Goal: Information Seeking & Learning: Compare options

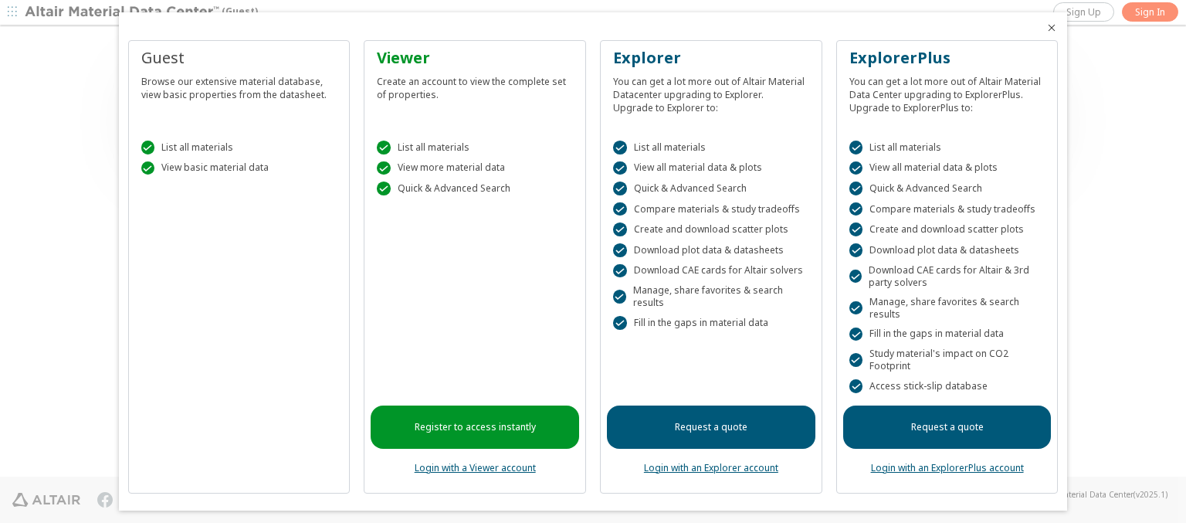
click at [1046, 28] on icon "Close" at bounding box center [1052, 28] width 12 height 12
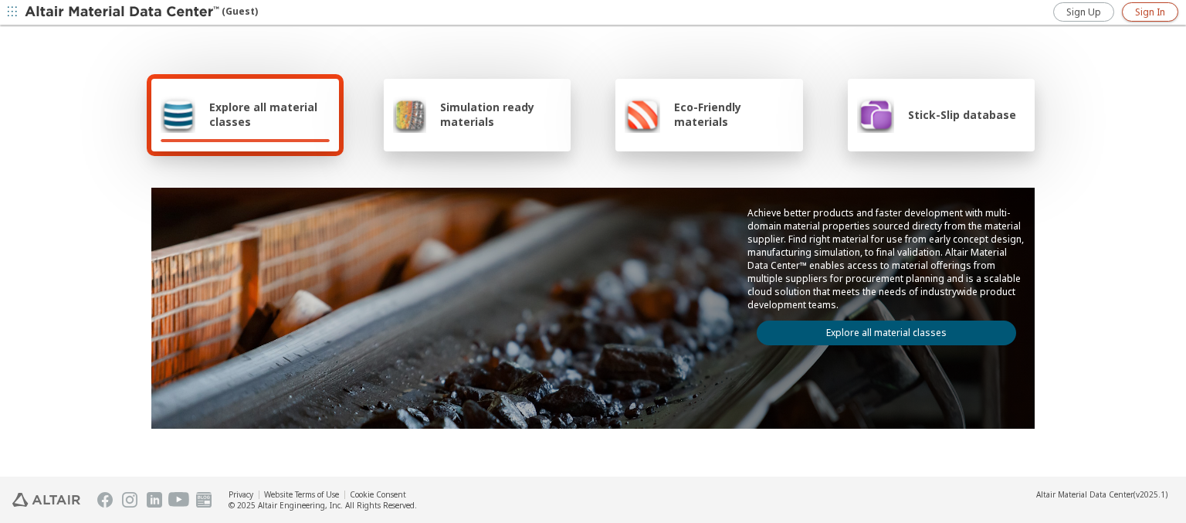
click at [1150, 12] on span "Sign In" at bounding box center [1150, 12] width 30 height 12
click at [123, 12] on img at bounding box center [123, 12] width 197 height 15
click at [263, 114] on span "Explore all material classes" at bounding box center [269, 114] width 121 height 29
click at [881, 329] on link "Explore all material classes" at bounding box center [887, 333] width 260 height 25
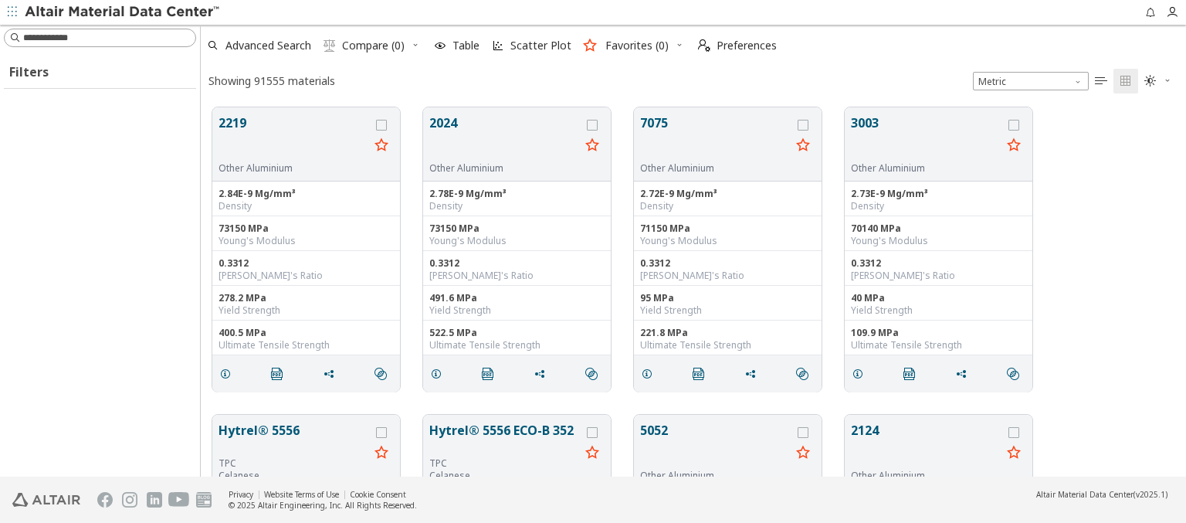
scroll to position [369, 973]
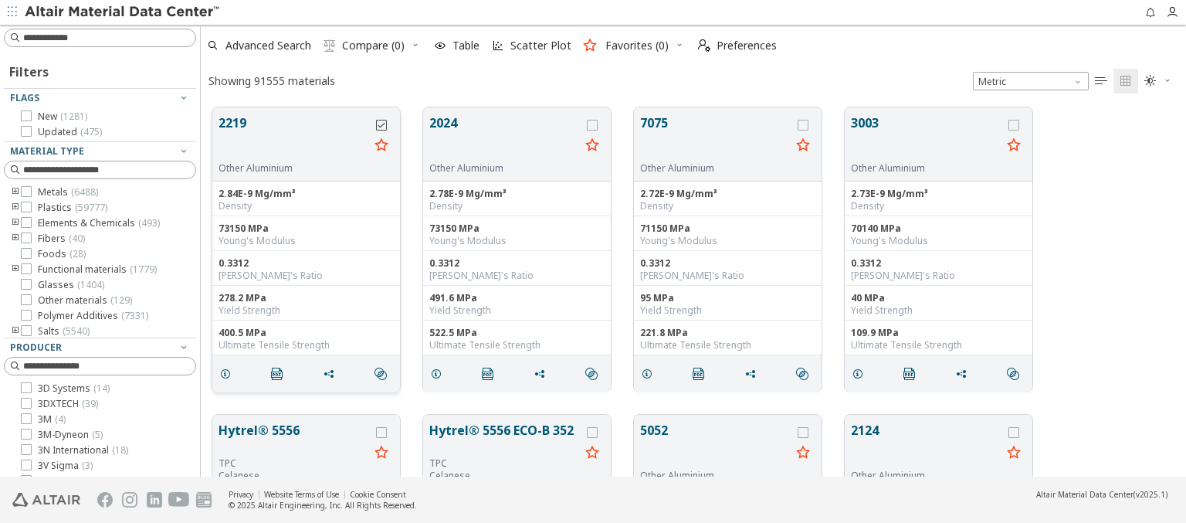
click at [383, 124] on icon "grid" at bounding box center [381, 125] width 11 height 11
click at [594, 124] on icon "grid" at bounding box center [592, 125] width 11 height 11
click at [374, 46] on span "Compare (2)" at bounding box center [373, 45] width 63 height 11
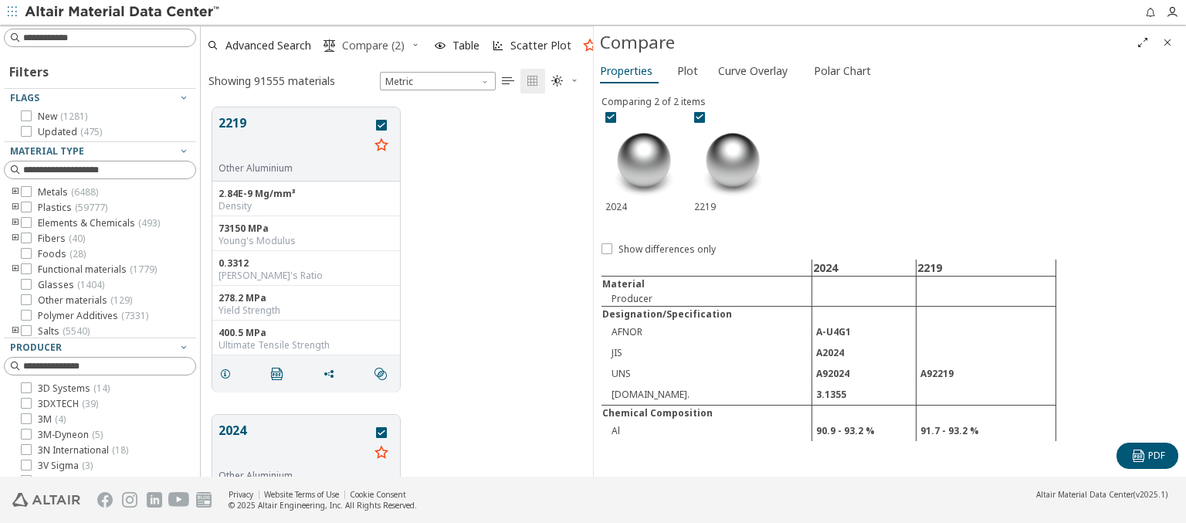
scroll to position [369, 380]
click at [752, 70] on span "Curve Overlay" at bounding box center [753, 71] width 70 height 25
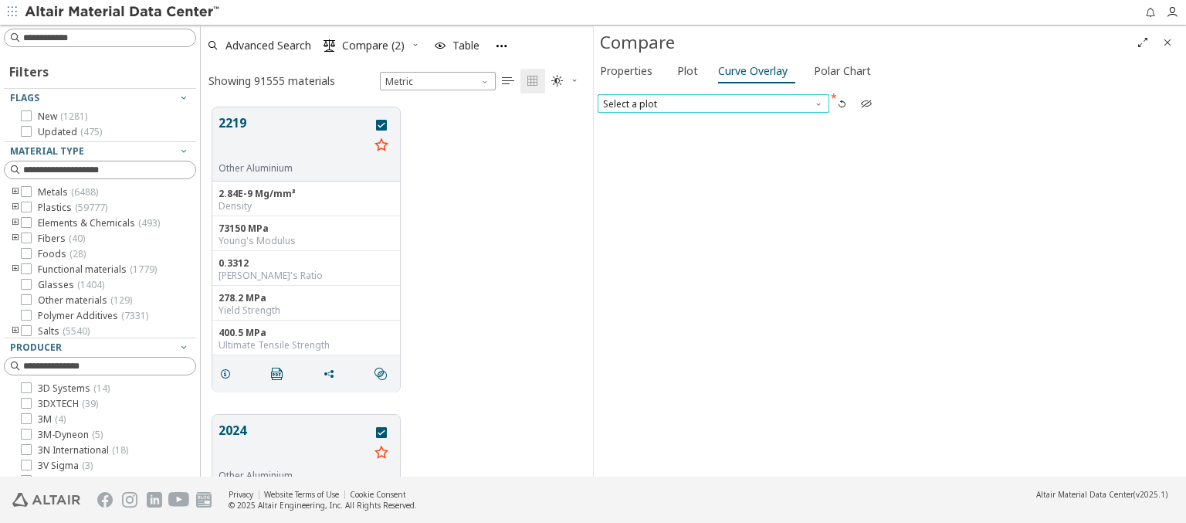
click at [713, 103] on span "Select a plot" at bounding box center [714, 103] width 232 height 19
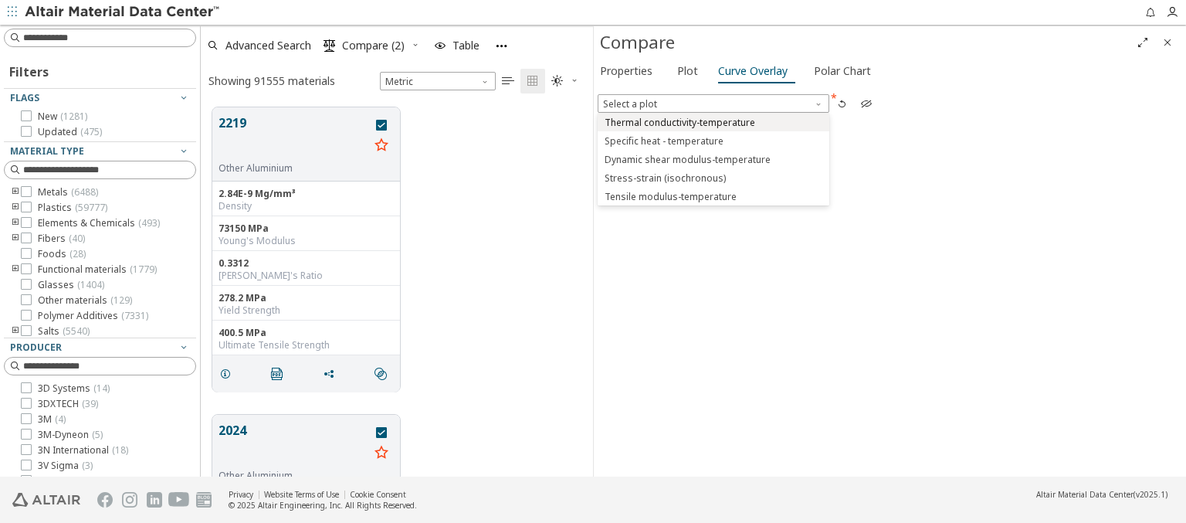
click at [713, 121] on span "Thermal conductivity-temperature" at bounding box center [680, 123] width 151 height 12
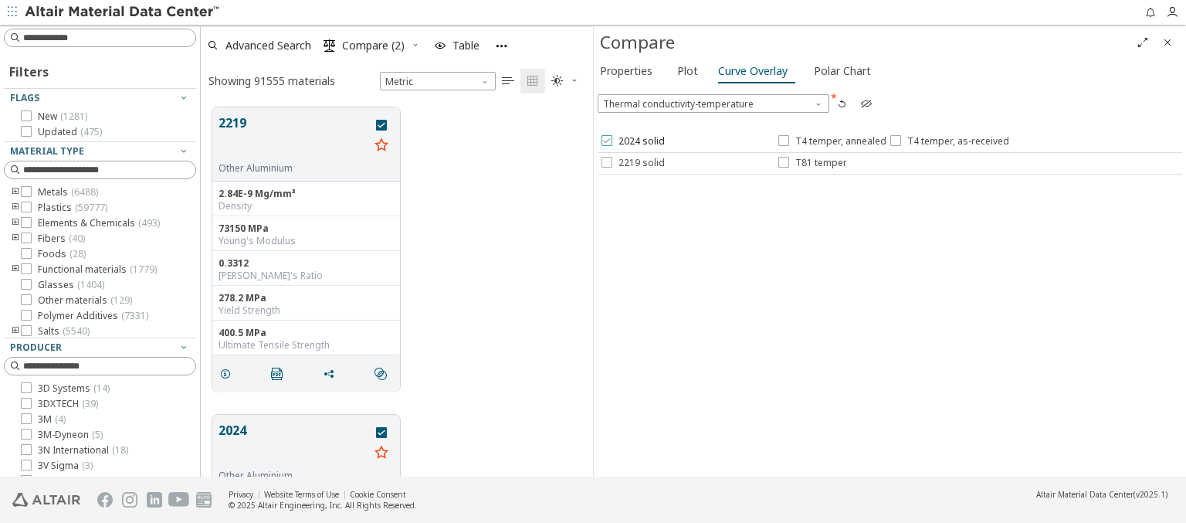
click at [632, 141] on span "2024 solid" at bounding box center [642, 141] width 46 height 12
click at [831, 141] on span "T4 temper, annealed" at bounding box center [841, 141] width 91 height 12
click at [946, 141] on span "T4 temper, as-received" at bounding box center [959, 141] width 102 height 12
click at [632, 162] on span "2219 solid" at bounding box center [642, 163] width 46 height 12
click at [812, 162] on span "T81 temper" at bounding box center [822, 163] width 52 height 12
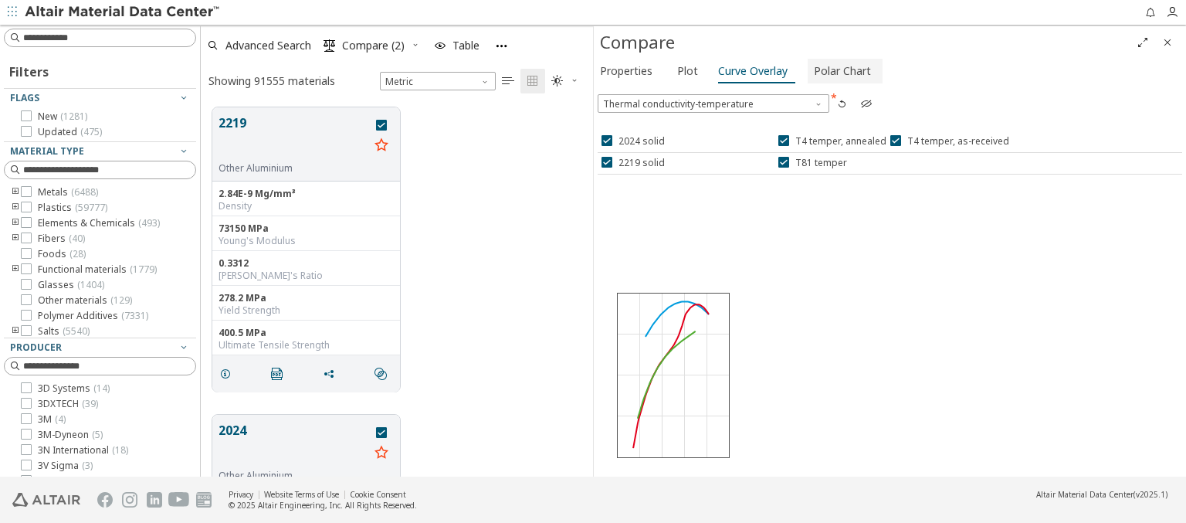
click at [840, 70] on span "Polar Chart" at bounding box center [842, 71] width 57 height 25
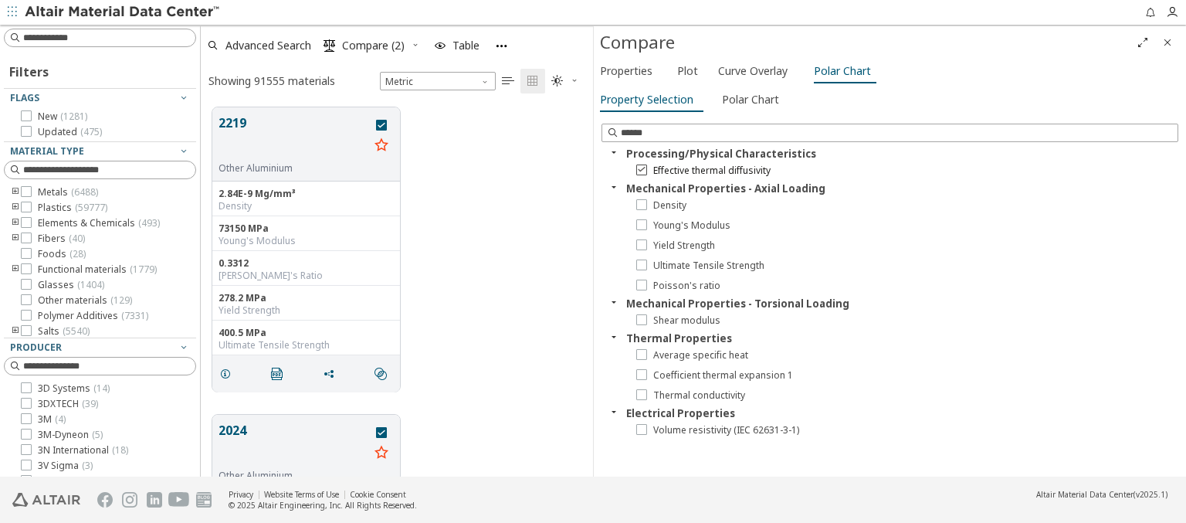
click at [641, 169] on icon at bounding box center [641, 169] width 11 height 11
click at [641, 264] on icon at bounding box center [641, 264] width 11 height 11
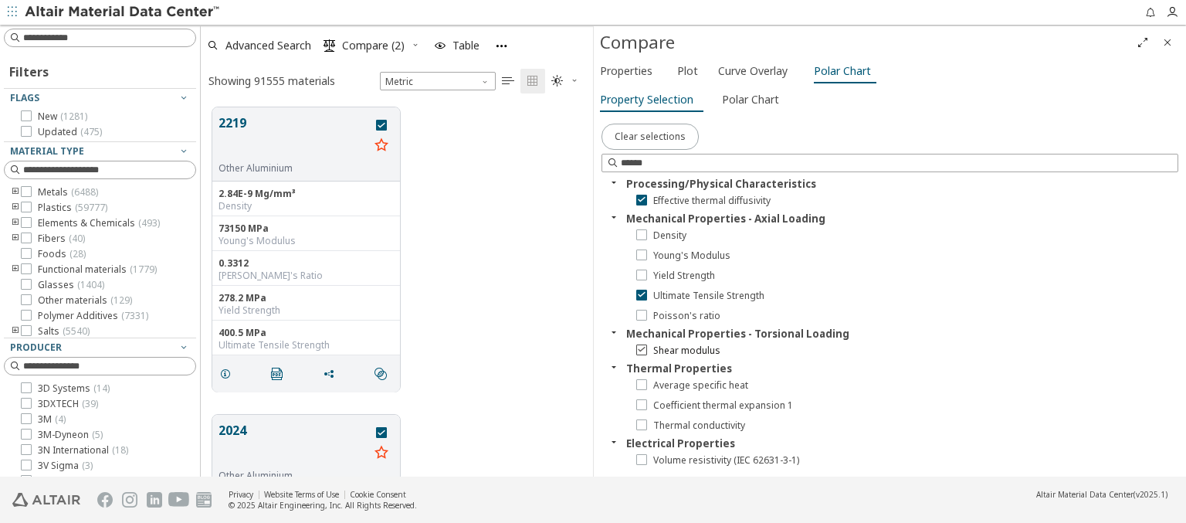
click at [641, 348] on icon at bounding box center [641, 349] width 11 height 11
click at [748, 99] on span "Polar Chart" at bounding box center [750, 99] width 57 height 25
